Goal: Task Accomplishment & Management: Use online tool/utility

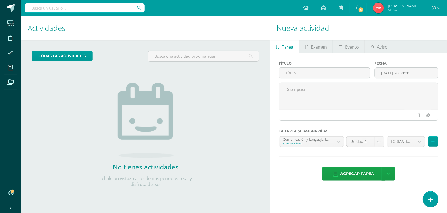
click at [434, 198] on link at bounding box center [430, 199] width 15 height 15
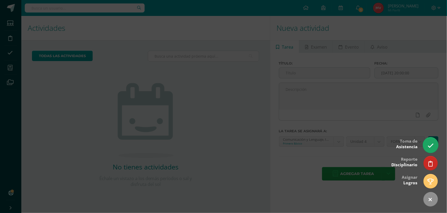
click at [431, 140] on link at bounding box center [430, 145] width 15 height 15
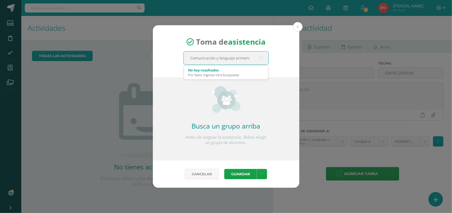
type input "Comunicación y lenguaje primero"
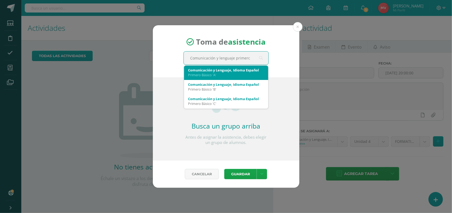
click at [201, 71] on div "Comunicación y Lenguaje, Idioma Español" at bounding box center [226, 70] width 76 height 5
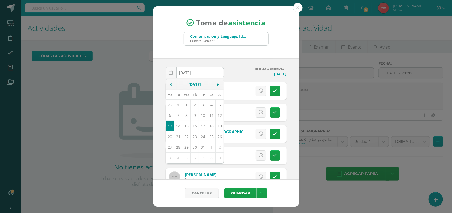
click at [278, 44] on div "Toma de asistencia Comunicación y Lenguaje, Idioma Español Primero Básico 'A' C…" at bounding box center [226, 32] width 146 height 52
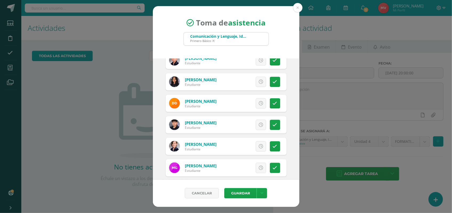
scroll to position [299, 0]
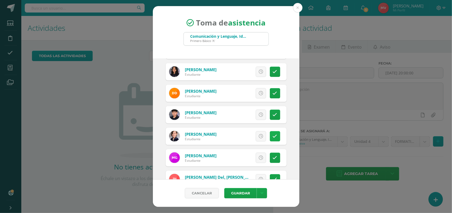
click at [273, 137] on icon at bounding box center [275, 136] width 5 height 5
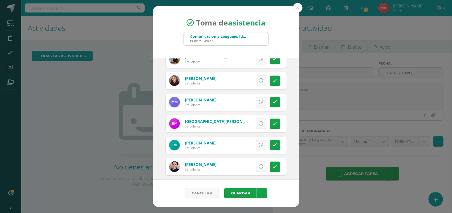
scroll to position [499, 0]
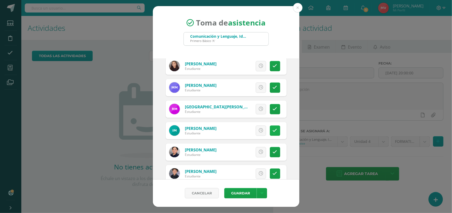
click at [273, 129] on icon at bounding box center [275, 131] width 5 height 5
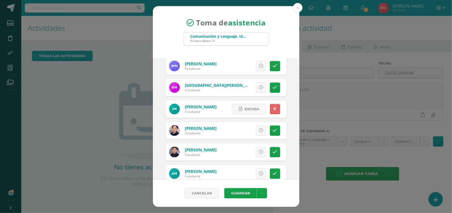
scroll to position [532, 0]
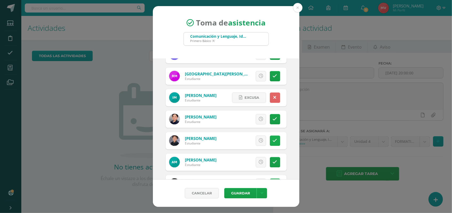
click at [273, 139] on icon at bounding box center [275, 141] width 5 height 5
click at [244, 138] on span "Excusa" at bounding box center [251, 141] width 15 height 10
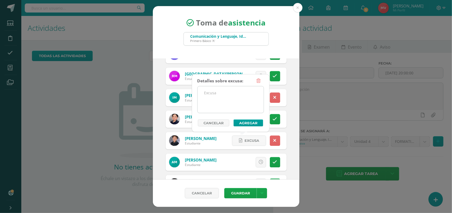
click at [213, 92] on textarea at bounding box center [230, 100] width 66 height 27
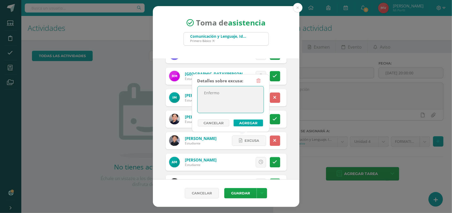
type textarea "Enfermo"
click at [241, 121] on button "Agregar" at bounding box center [248, 123] width 30 height 7
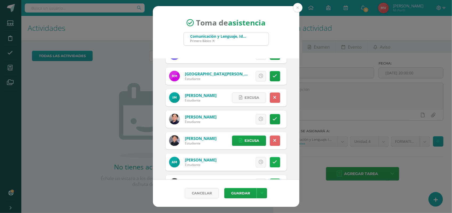
drag, startPoint x: 274, startPoint y: 162, endPoint x: 268, endPoint y: 162, distance: 6.7
click at [273, 162] on link at bounding box center [275, 162] width 10 height 10
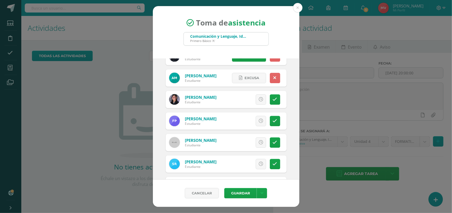
scroll to position [632, 0]
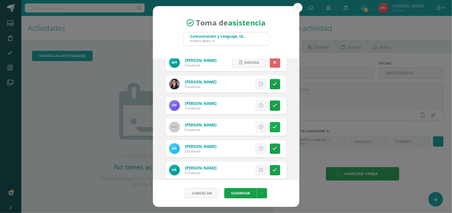
click at [273, 126] on icon at bounding box center [275, 127] width 5 height 5
click at [250, 127] on span "Excusa" at bounding box center [251, 127] width 15 height 10
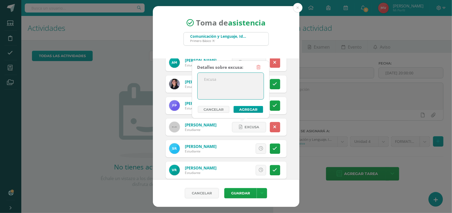
click at [221, 84] on textarea at bounding box center [230, 86] width 66 height 27
type textarea "De viaje"
click at [237, 110] on button "Agregar" at bounding box center [248, 109] width 30 height 7
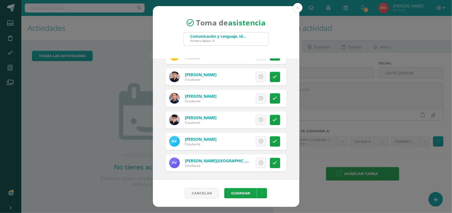
scroll to position [769, 0]
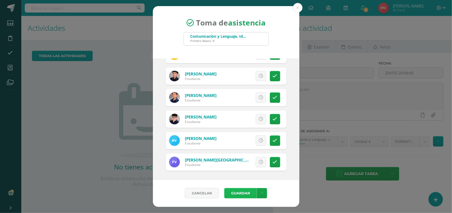
click at [235, 192] on button "Guardar" at bounding box center [240, 193] width 32 height 10
